Goal: Complete application form

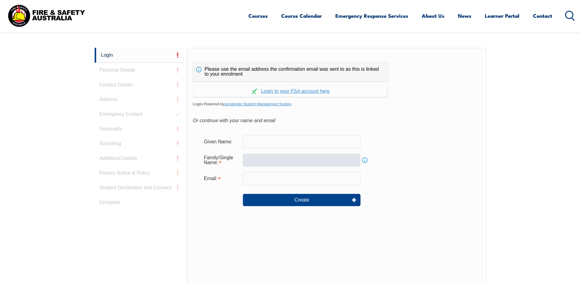
scroll to position [173, 0]
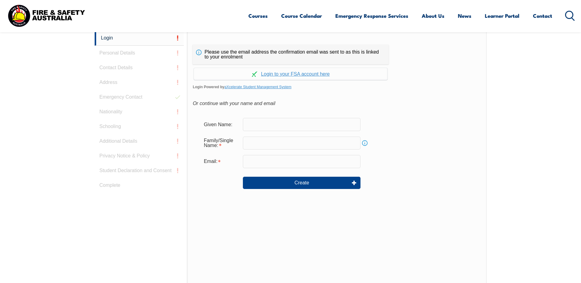
click at [256, 124] on input "text" at bounding box center [302, 124] width 118 height 13
type input "colin"
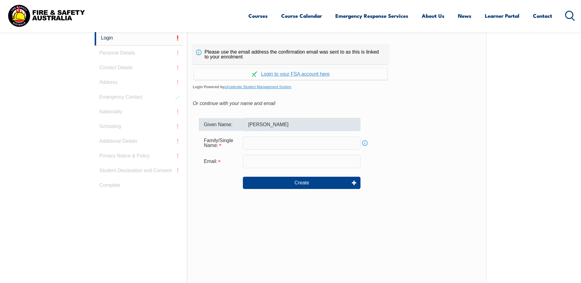
type input "williams"
type input "colin.williams@sawater.com.au"
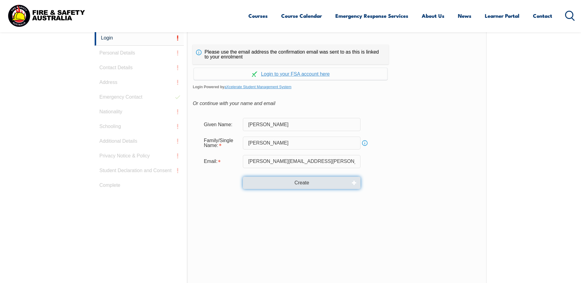
click at [294, 183] on button "Create" at bounding box center [302, 183] width 118 height 12
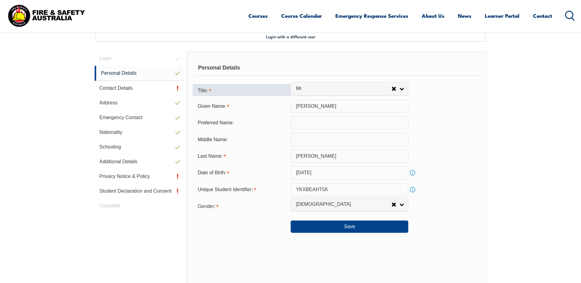
scroll to position [167, 0]
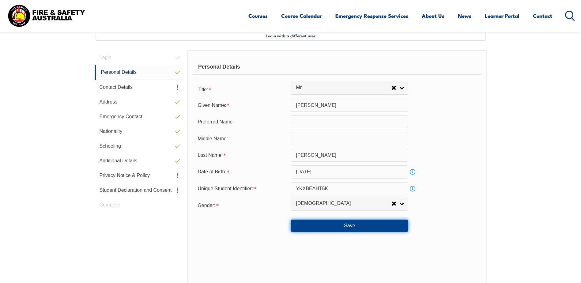
click at [345, 226] on button "Save" at bounding box center [349, 225] width 118 height 12
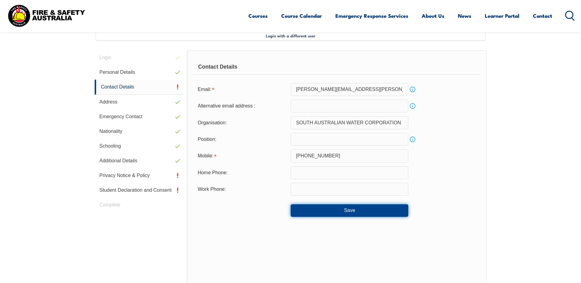
click at [357, 214] on button "Save" at bounding box center [349, 210] width 118 height 12
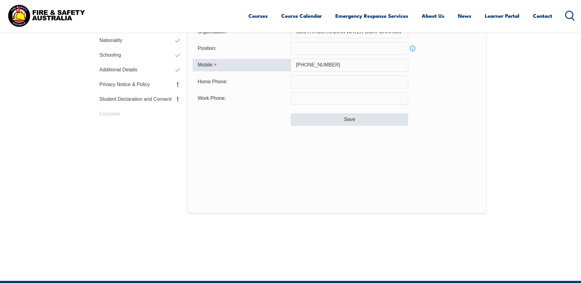
scroll to position [224, 0]
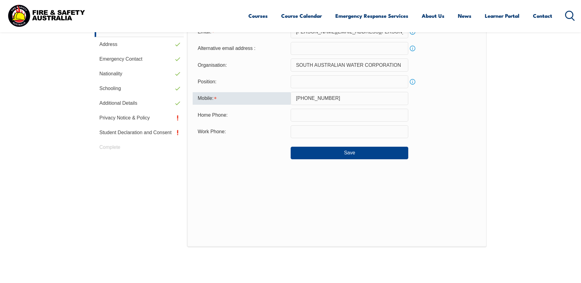
drag, startPoint x: 335, startPoint y: 98, endPoint x: 290, endPoint y: 97, distance: 45.0
click at [290, 97] on div "Mobile: [PHONE_NUMBER]" at bounding box center [337, 98] width 288 height 13
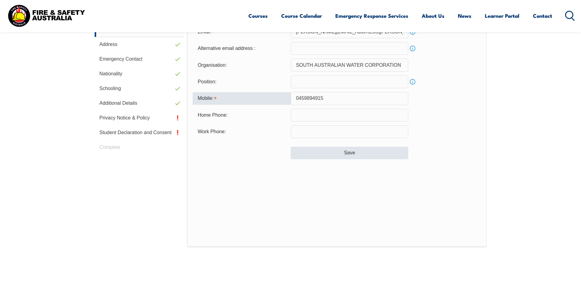
type input "0459894915"
click at [345, 155] on button "Save" at bounding box center [349, 153] width 118 height 12
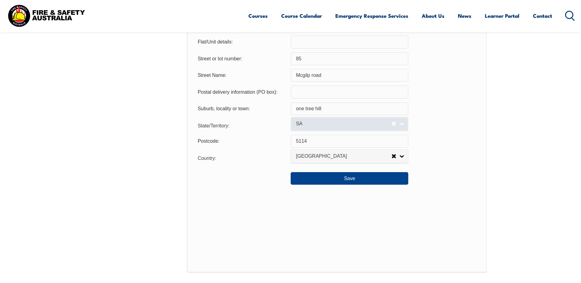
scroll to position [442, 0]
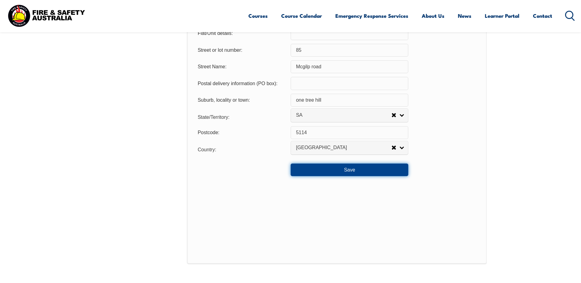
click at [352, 172] on button "Save" at bounding box center [349, 169] width 118 height 12
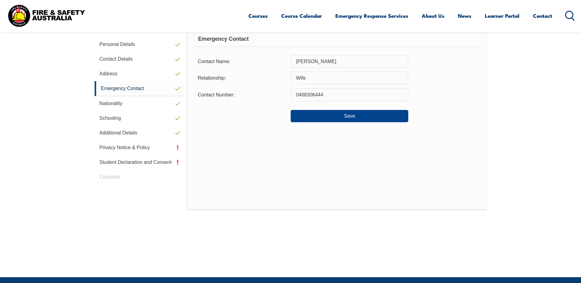
scroll to position [167, 0]
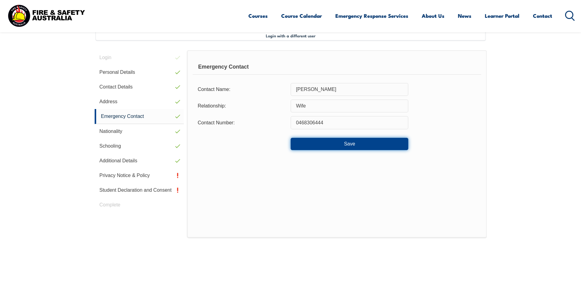
click at [354, 144] on button "Save" at bounding box center [349, 144] width 118 height 12
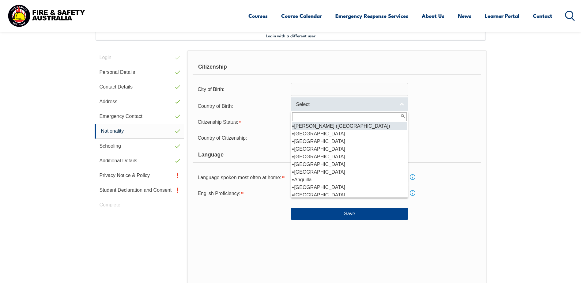
click at [402, 104] on link "Select" at bounding box center [349, 104] width 118 height 14
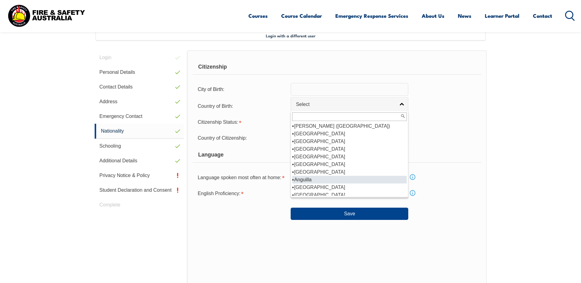
scroll to position [92, 0]
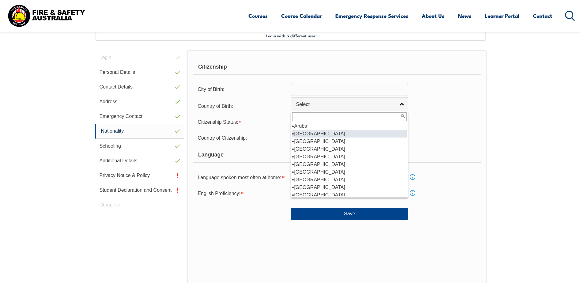
click at [307, 133] on li "[GEOGRAPHIC_DATA]" at bounding box center [349, 134] width 114 height 8
select select "1101"
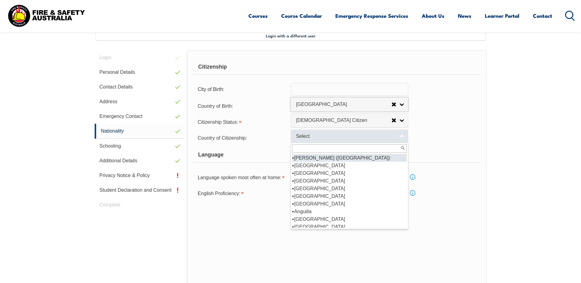
click at [401, 136] on link "Select" at bounding box center [349, 136] width 118 height 14
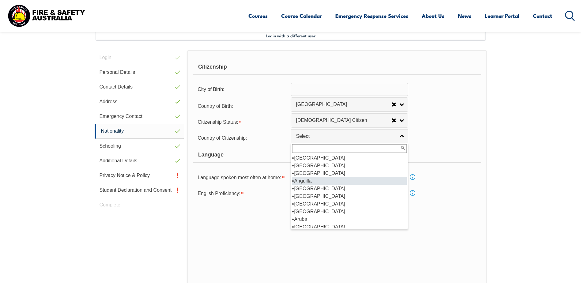
scroll to position [61, 0]
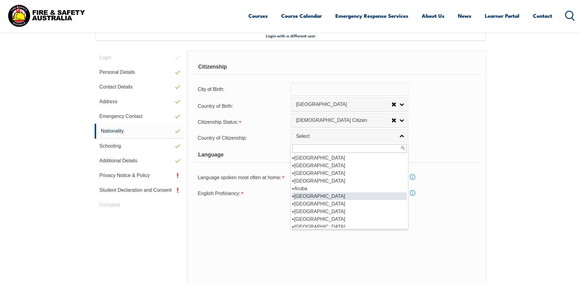
click at [307, 196] on li "[GEOGRAPHIC_DATA]" at bounding box center [349, 196] width 114 height 8
select select "1101"
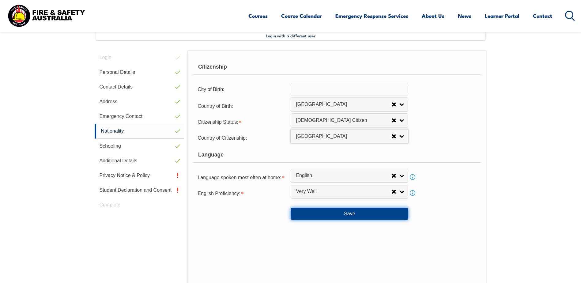
click at [354, 214] on button "Save" at bounding box center [349, 214] width 118 height 12
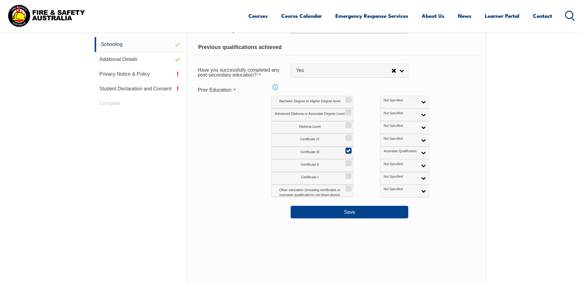
scroll to position [289, 0]
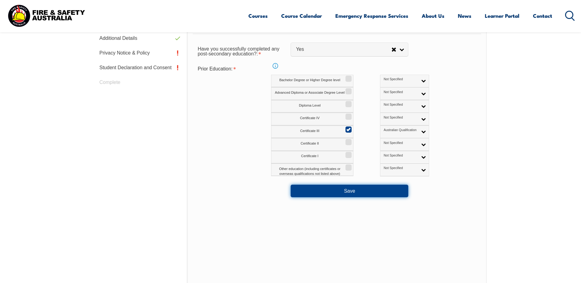
click at [371, 189] on button "Save" at bounding box center [349, 191] width 118 height 12
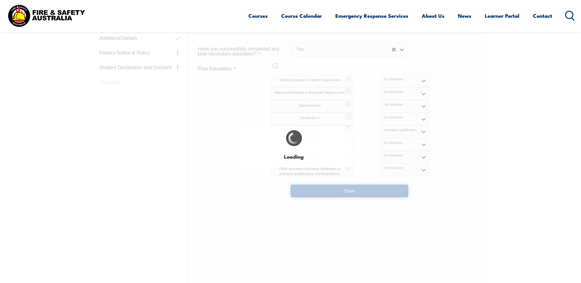
select select "false"
select select
select select "false"
select select "true"
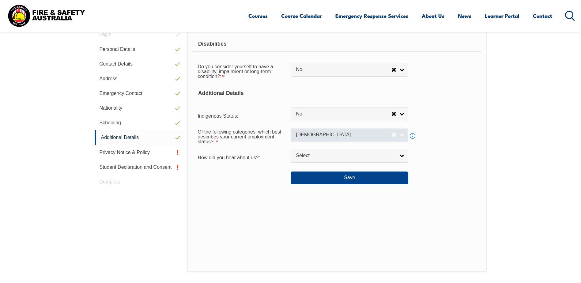
scroll to position [167, 0]
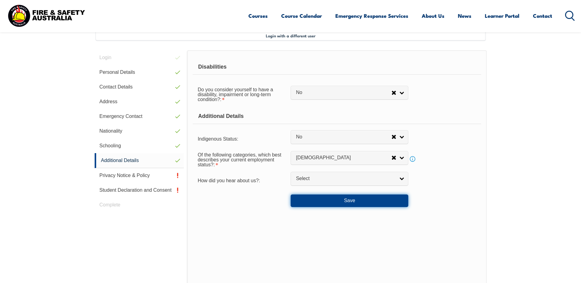
click at [353, 199] on button "Save" at bounding box center [349, 200] width 118 height 12
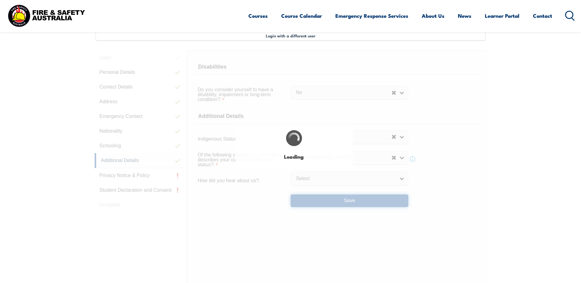
select select "false"
select select
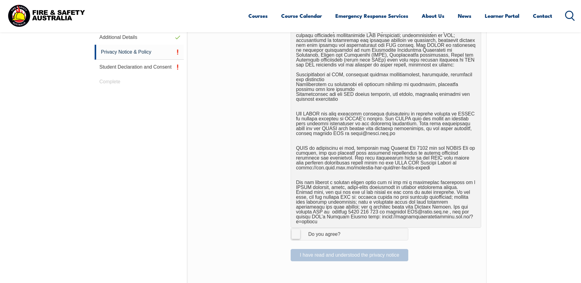
scroll to position [381, 0]
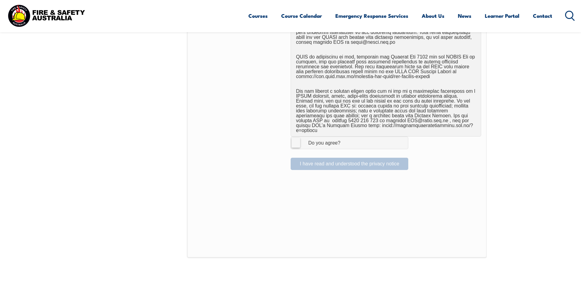
click at [295, 138] on label "I Agree Do you agree?" at bounding box center [349, 143] width 118 height 12
click at [345, 138] on input "I Agree Do you agree?" at bounding box center [350, 143] width 10 height 12
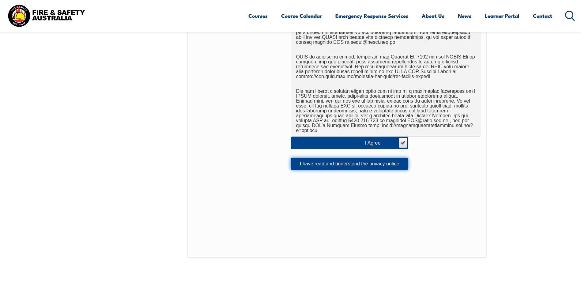
click at [334, 160] on button "I have read and understood the privacy notice" at bounding box center [349, 164] width 118 height 12
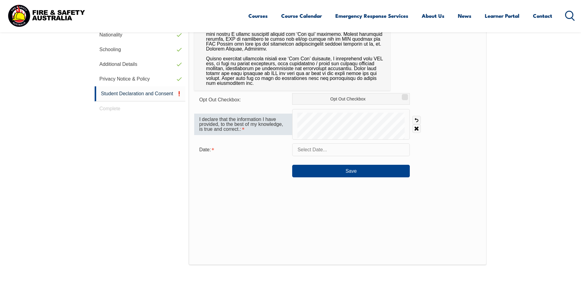
scroll to position [167, 0]
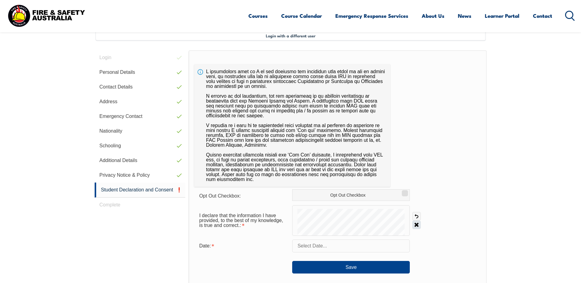
click at [416, 223] on link "Clear" at bounding box center [416, 224] width 9 height 9
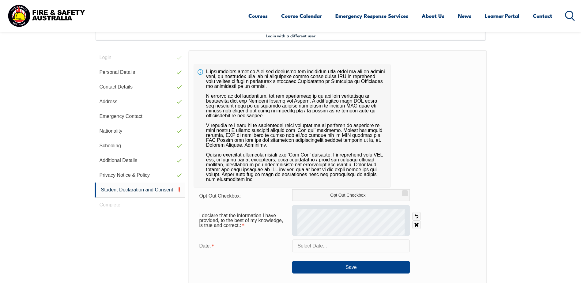
drag, startPoint x: 415, startPoint y: 224, endPoint x: 408, endPoint y: 224, distance: 7.4
click at [415, 224] on link "Clear" at bounding box center [416, 224] width 9 height 9
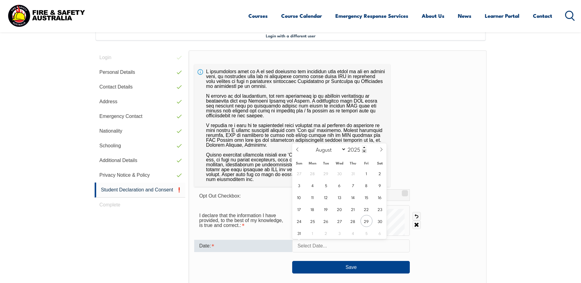
click at [312, 246] on input "text" at bounding box center [351, 245] width 118 height 13
click at [364, 219] on span "29" at bounding box center [366, 221] width 12 height 12
type input "[DATE]"
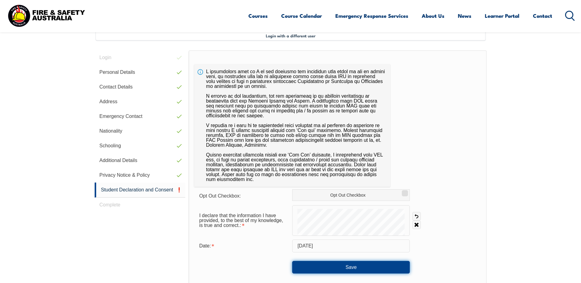
click at [348, 268] on button "Save" at bounding box center [351, 267] width 118 height 12
